Goal: Task Accomplishment & Management: Use online tool/utility

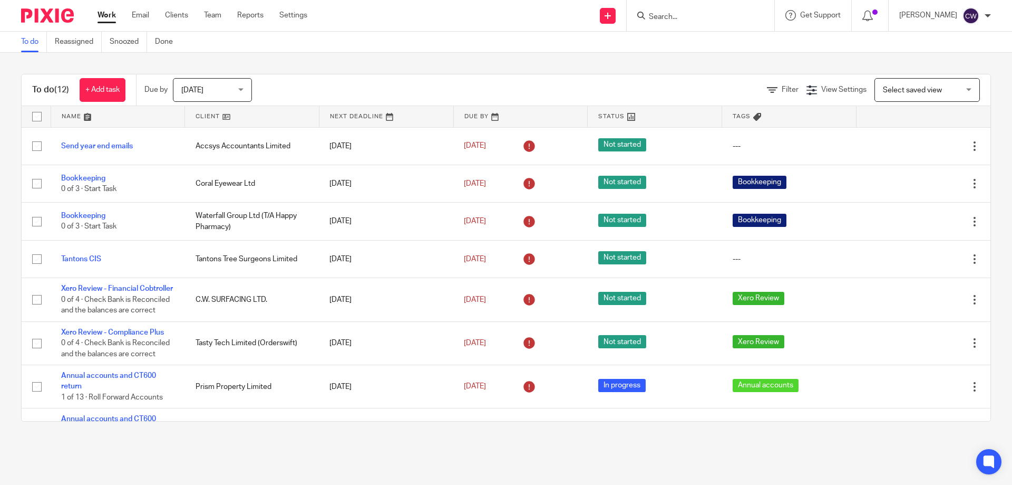
click at [661, 17] on input "Search" at bounding box center [695, 17] width 95 height 9
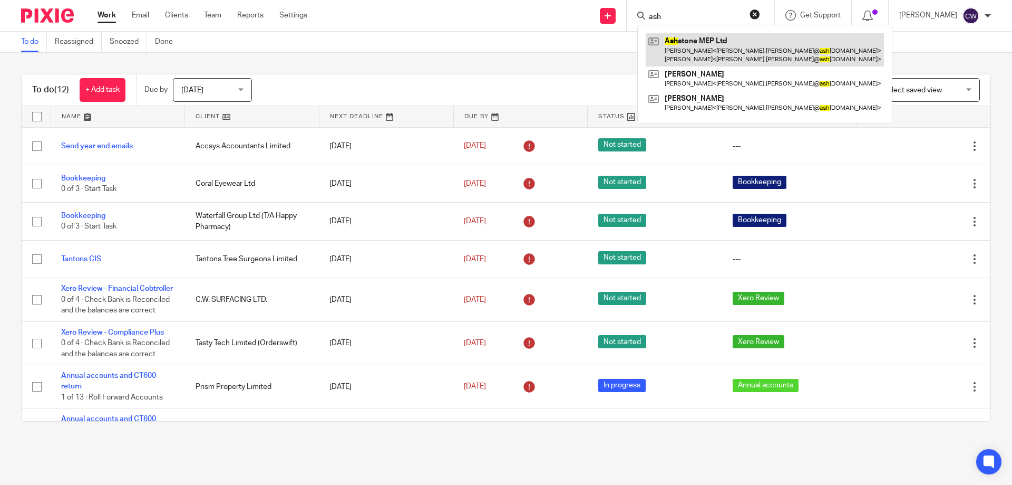
type input "ash"
click at [676, 45] on link at bounding box center [765, 49] width 238 height 33
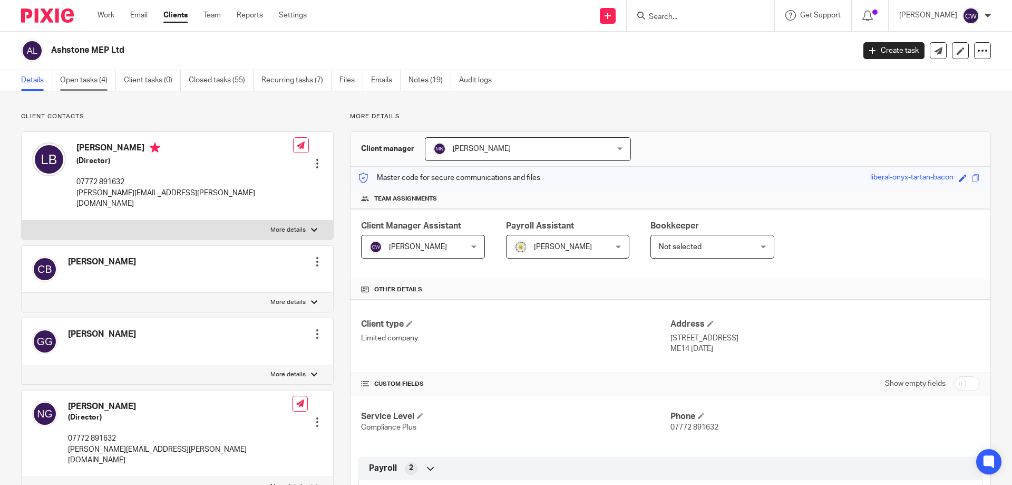
click at [111, 80] on link "Open tasks (4)" at bounding box center [88, 80] width 56 height 21
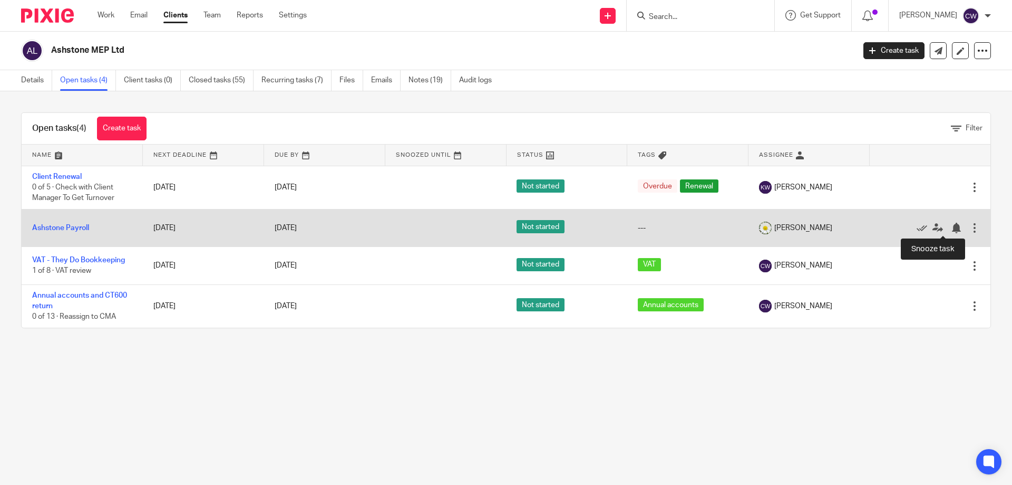
click at [970, 226] on div at bounding box center [975, 227] width 11 height 11
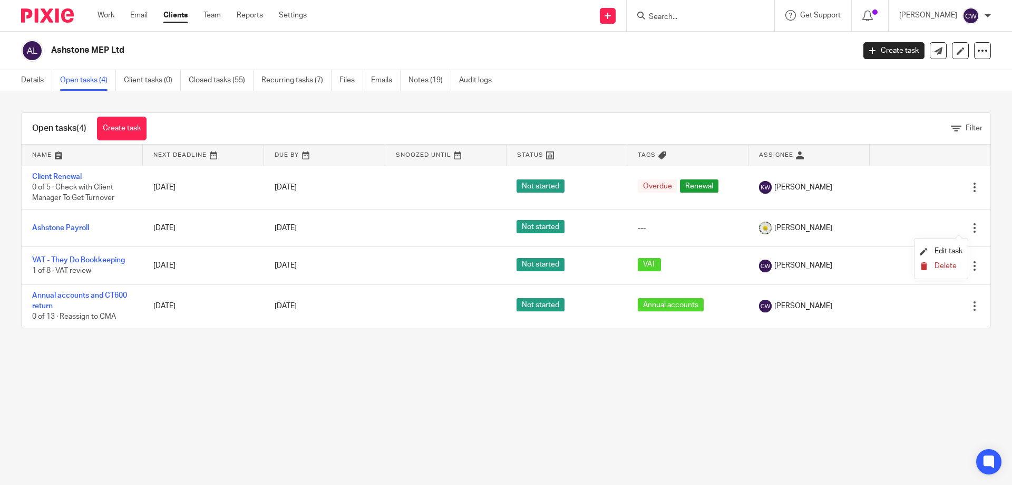
drag, startPoint x: 949, startPoint y: 257, endPoint x: 949, endPoint y: 265, distance: 7.4
click at [949, 265] on ul "Edit task Delete" at bounding box center [941, 258] width 53 height 40
click at [949, 265] on span "Delete" at bounding box center [946, 265] width 22 height 7
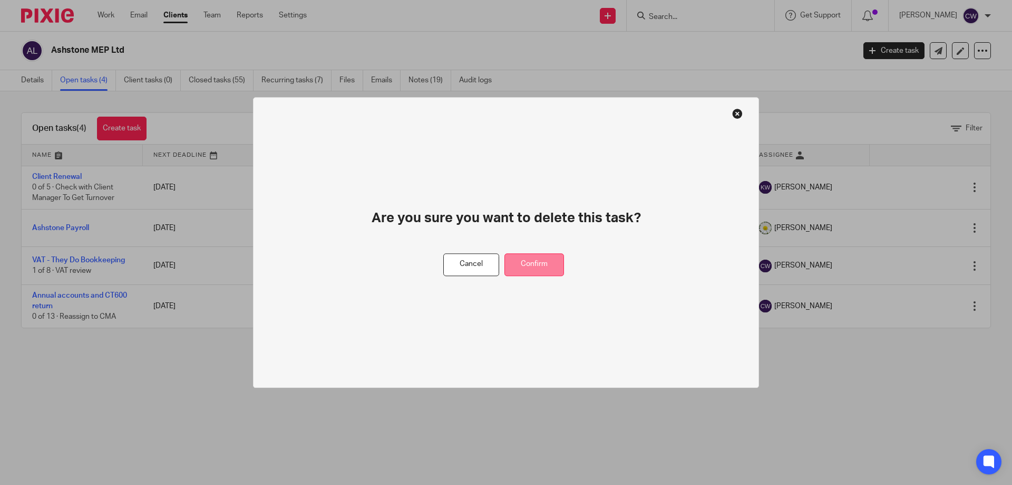
click at [563, 266] on div "Cancel Confirm" at bounding box center [506, 264] width 126 height 23
click at [559, 266] on button "Confirm" at bounding box center [535, 264] width 60 height 23
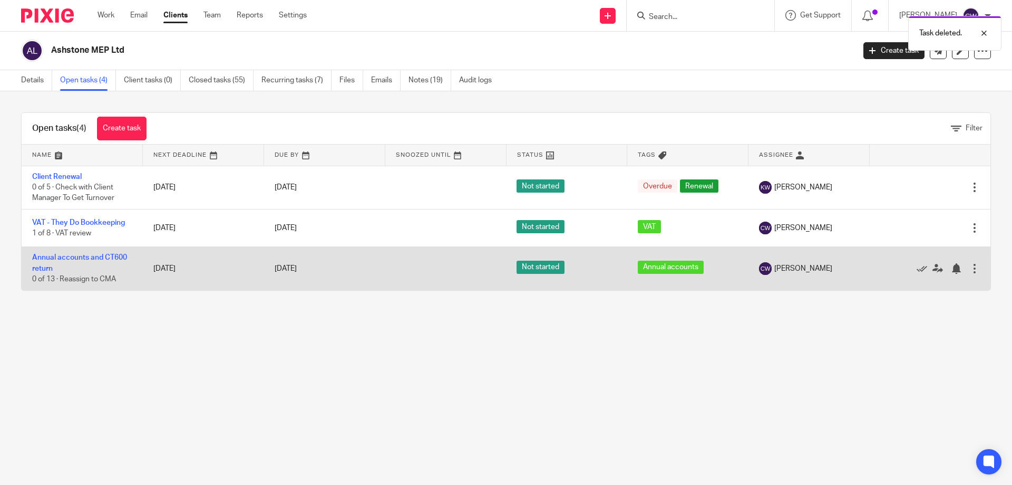
click at [162, 256] on td "[DATE]" at bounding box center [203, 268] width 121 height 43
click at [133, 256] on td "Annual accounts and CT600 return 0 of 13 · Reassign to CMA" at bounding box center [82, 268] width 121 height 43
drag, startPoint x: 126, startPoint y: 259, endPoint x: 145, endPoint y: 261, distance: 19.0
click at [125, 259] on link "Annual accounts and CT600 return" at bounding box center [79, 263] width 95 height 18
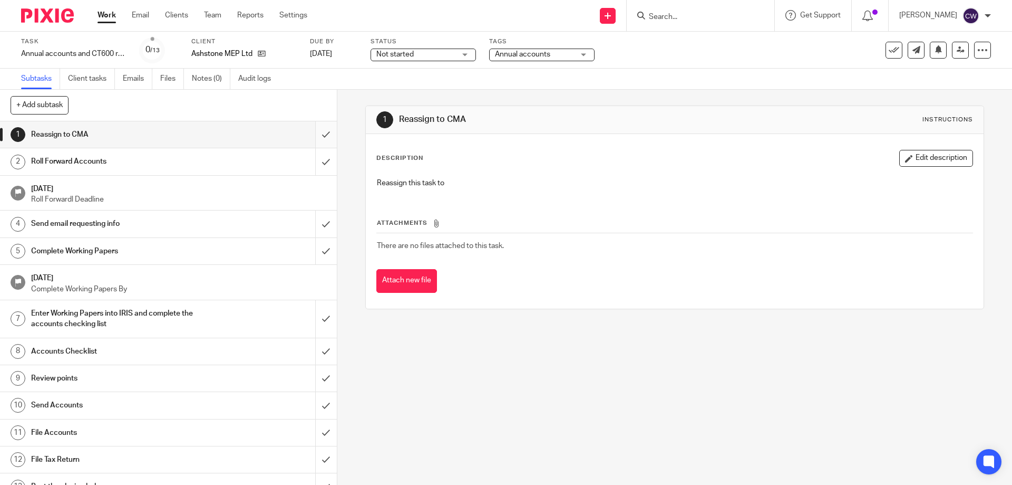
click at [307, 134] on input "submit" at bounding box center [168, 134] width 337 height 26
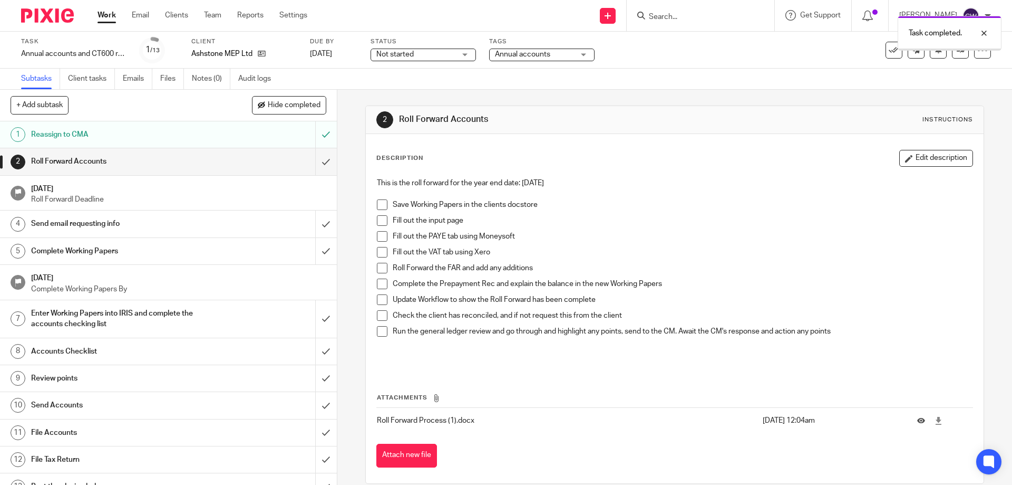
click at [377, 204] on span at bounding box center [382, 204] width 11 height 11
click at [377, 219] on span at bounding box center [382, 220] width 11 height 11
